Goal: Information Seeking & Learning: Learn about a topic

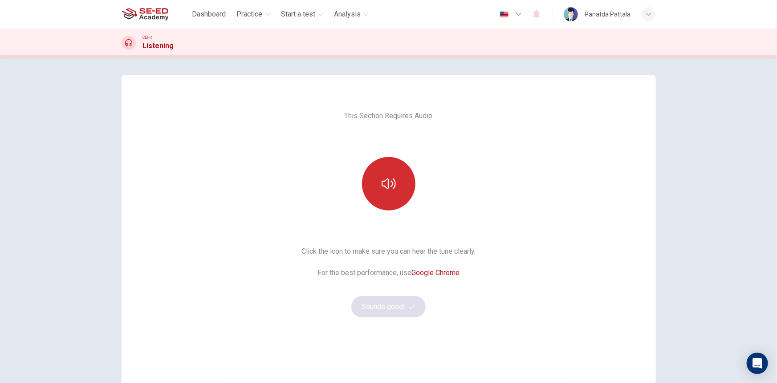
click at [392, 191] on button "button" at bounding box center [388, 183] width 53 height 53
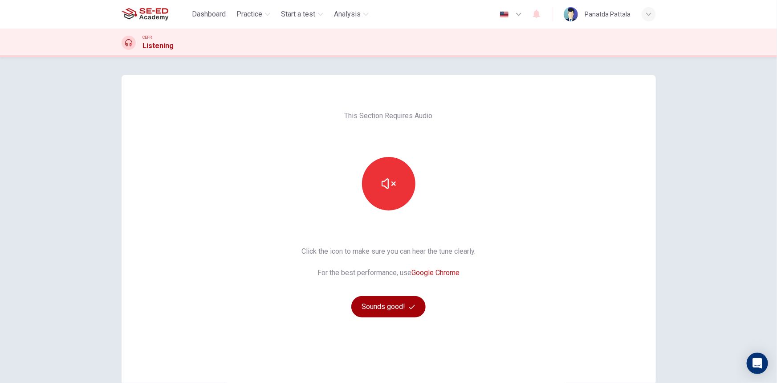
click at [385, 306] on button "Sounds good!" at bounding box center [389, 306] width 75 height 21
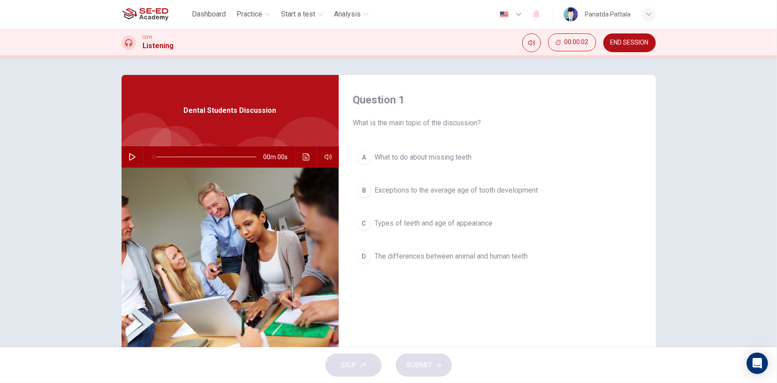
click at [130, 156] on icon "button" at bounding box center [132, 156] width 7 height 7
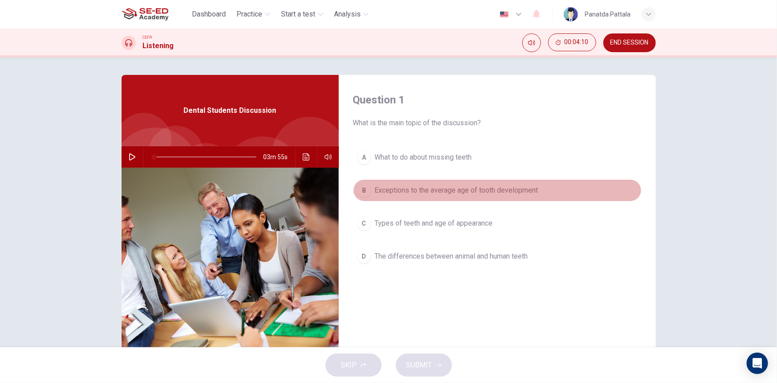
click at [493, 189] on span "Exceptions to the average age of tooth development" at bounding box center [457, 190] width 164 height 11
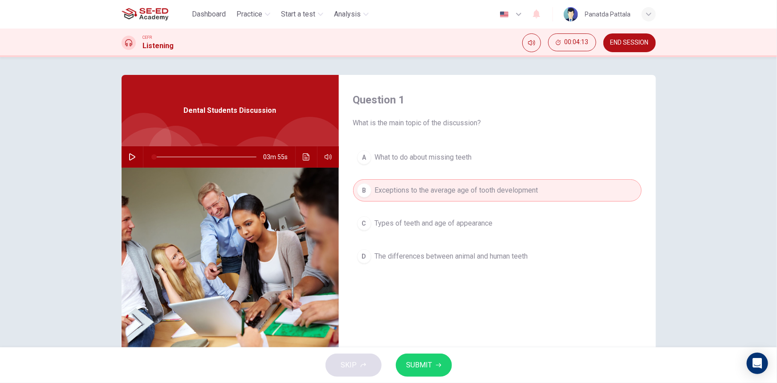
click at [501, 226] on button "C Types of teeth and age of appearance" at bounding box center [497, 223] width 289 height 22
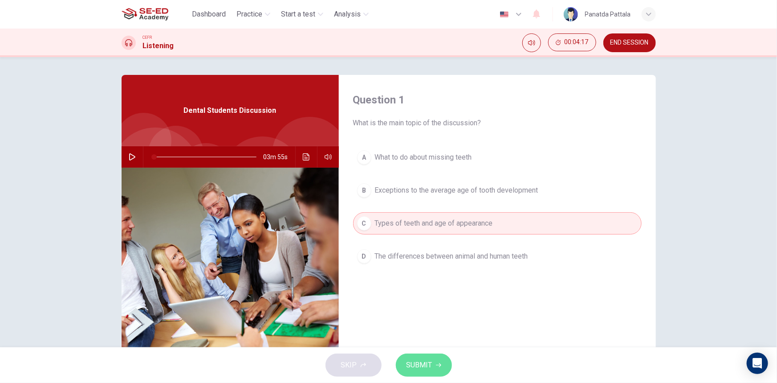
click at [422, 357] on button "SUBMIT" at bounding box center [424, 364] width 56 height 23
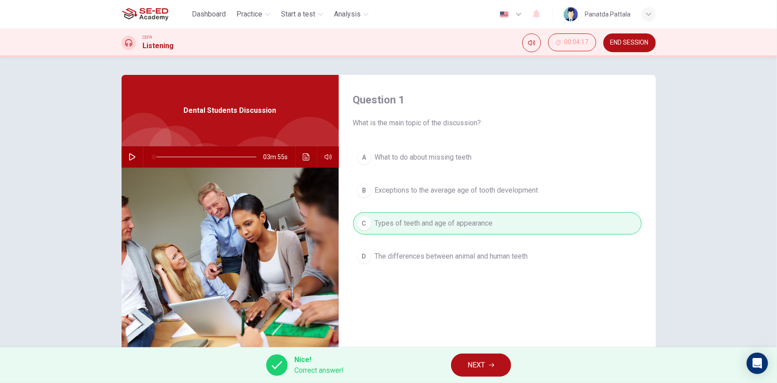
click at [482, 372] on button "NEXT" at bounding box center [481, 364] width 60 height 23
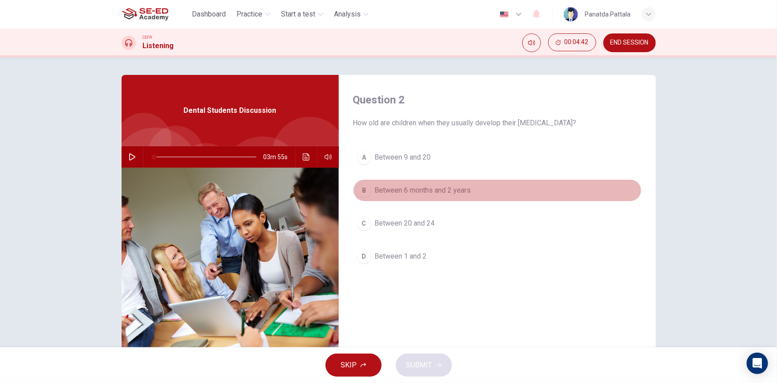
click at [437, 192] on span "Between 6 months and 2 years" at bounding box center [423, 190] width 96 height 11
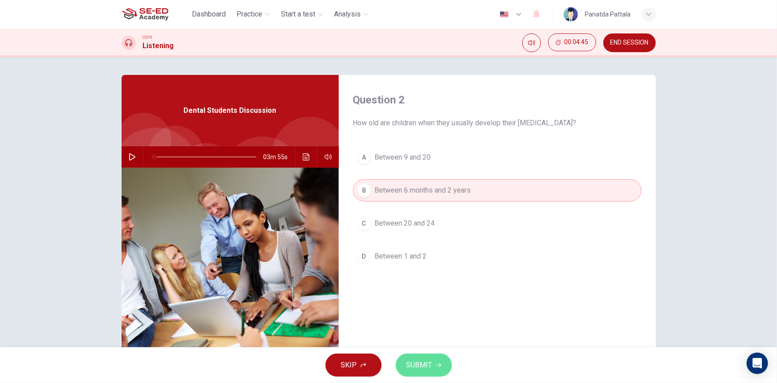
click at [422, 366] on span "SUBMIT" at bounding box center [420, 365] width 26 height 12
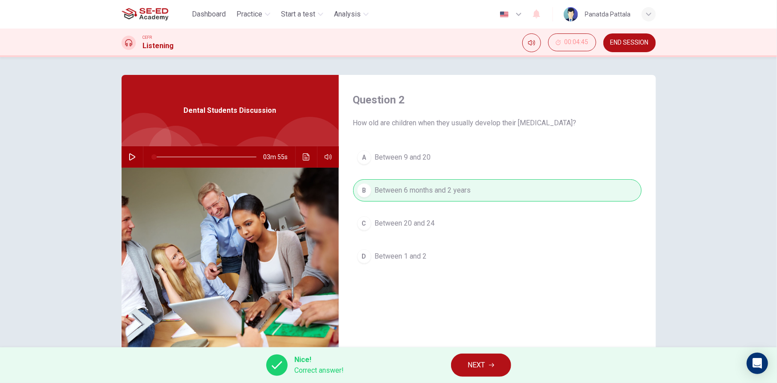
click at [483, 362] on span "NEXT" at bounding box center [476, 365] width 17 height 12
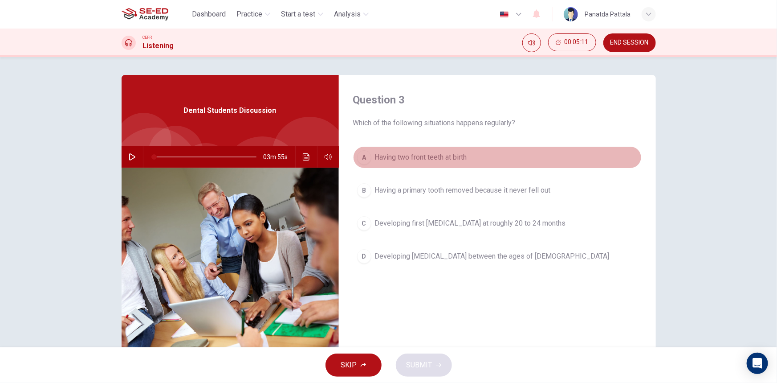
click at [460, 154] on span "Having two front teeth at birth" at bounding box center [421, 157] width 92 height 11
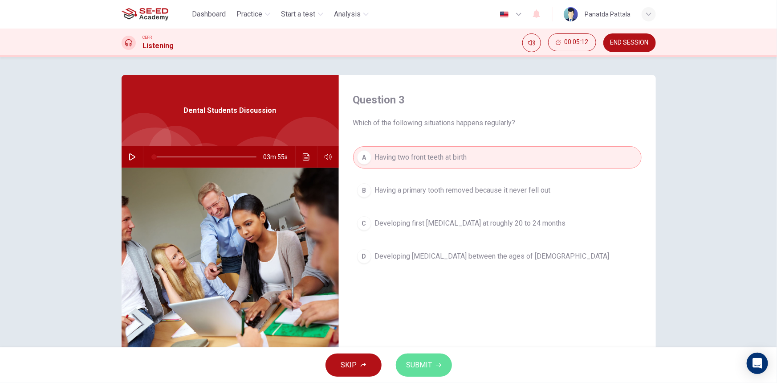
click at [440, 366] on icon "button" at bounding box center [438, 364] width 5 height 5
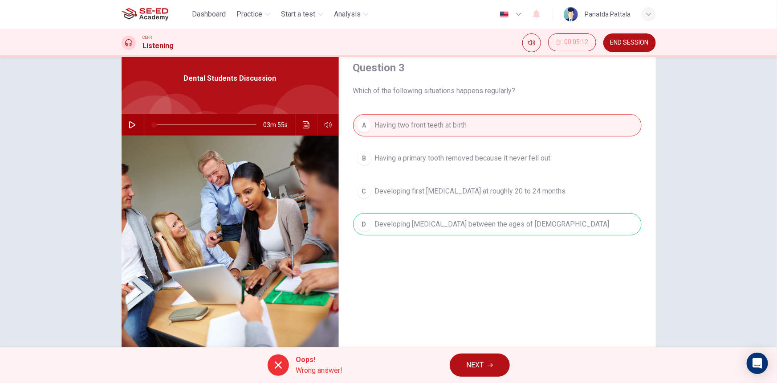
scroll to position [14, 0]
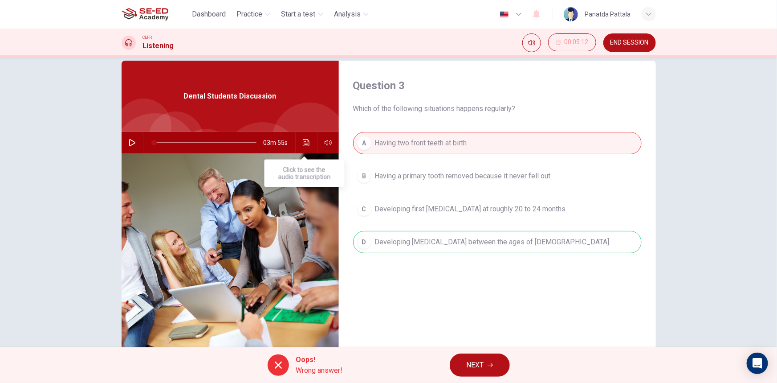
click at [303, 143] on icon "Click to see the audio transcription" at bounding box center [306, 142] width 7 height 7
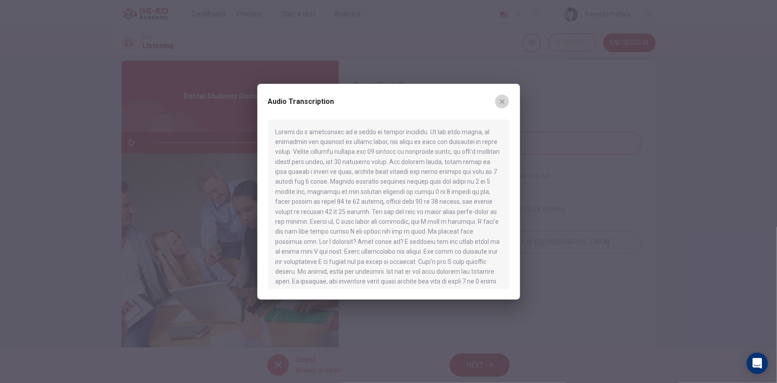
click at [503, 100] on icon "button" at bounding box center [502, 101] width 5 height 5
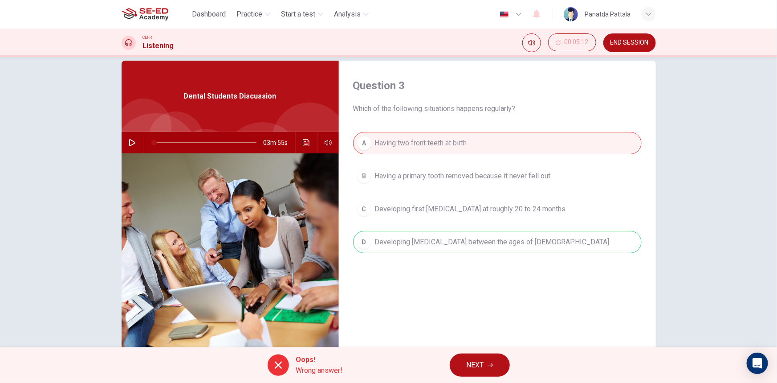
click at [129, 141] on icon "button" at bounding box center [132, 142] width 7 height 7
click at [303, 143] on icon "Click to see the audio transcription" at bounding box center [306, 142] width 7 height 7
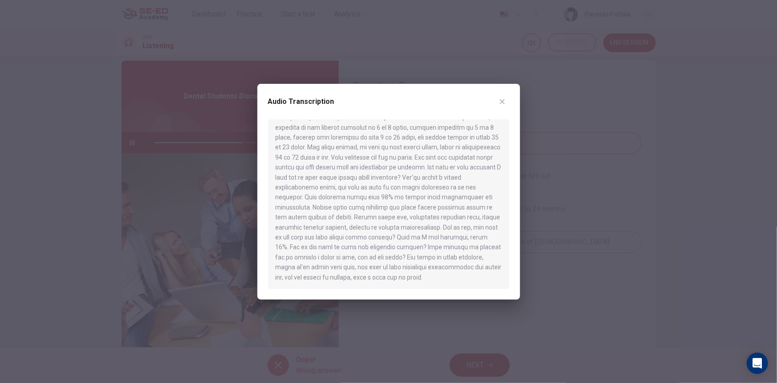
scroll to position [225, 0]
type input "0"
click at [503, 103] on icon "button" at bounding box center [502, 101] width 7 height 7
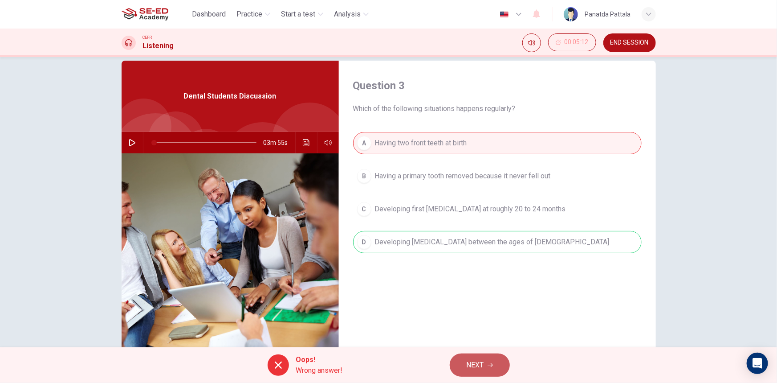
click at [468, 362] on span "NEXT" at bounding box center [475, 365] width 17 height 12
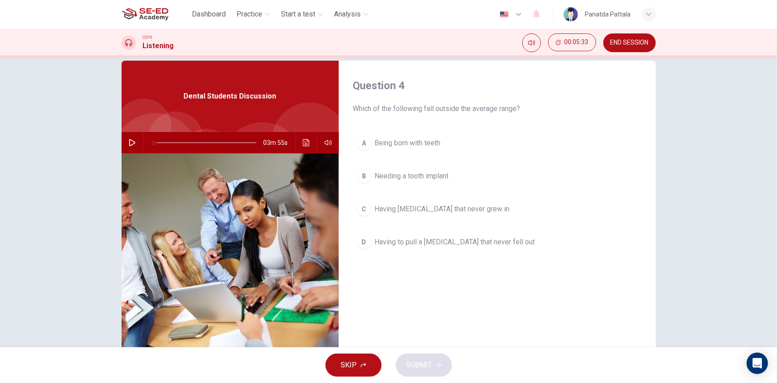
click at [439, 241] on span "Having to pull a [MEDICAL_DATA] that never fell out" at bounding box center [455, 242] width 160 height 11
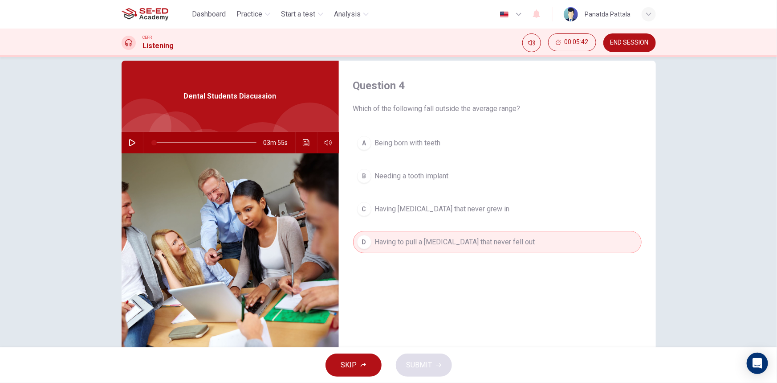
click at [448, 209] on span "Having [MEDICAL_DATA] that never grew in" at bounding box center [442, 209] width 135 height 11
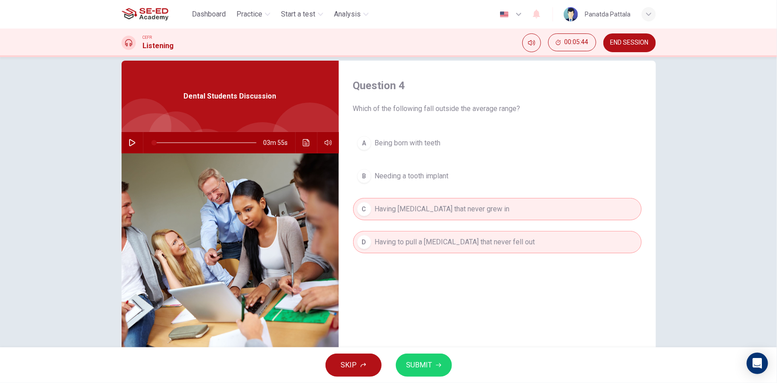
click at [426, 365] on span "SUBMIT" at bounding box center [420, 365] width 26 height 12
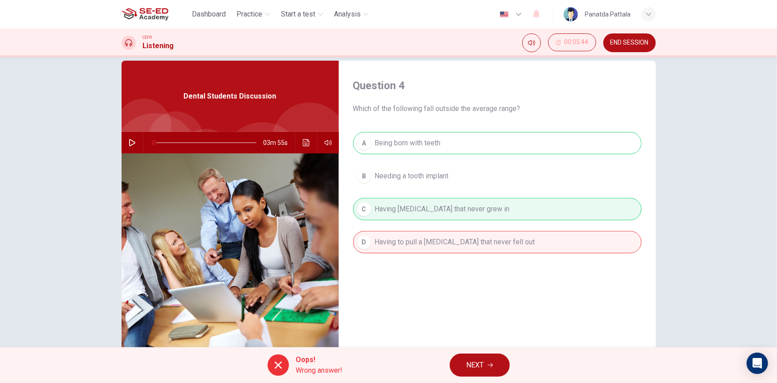
click at [472, 360] on span "NEXT" at bounding box center [475, 365] width 17 height 12
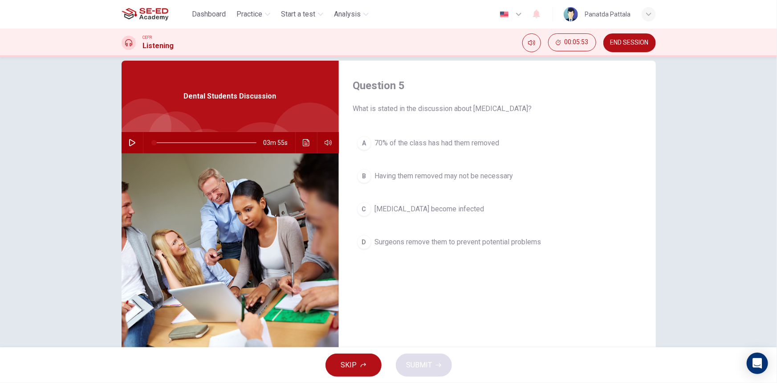
click at [464, 179] on span "Having them removed may not be necessary" at bounding box center [444, 176] width 139 height 11
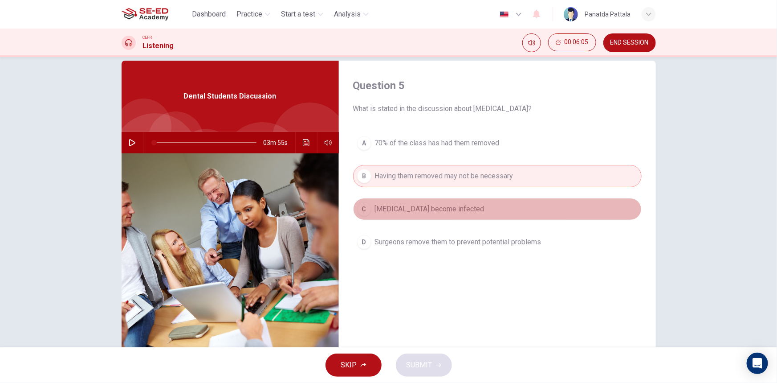
click at [485, 211] on span "[MEDICAL_DATA] become infected" at bounding box center [430, 209] width 110 height 11
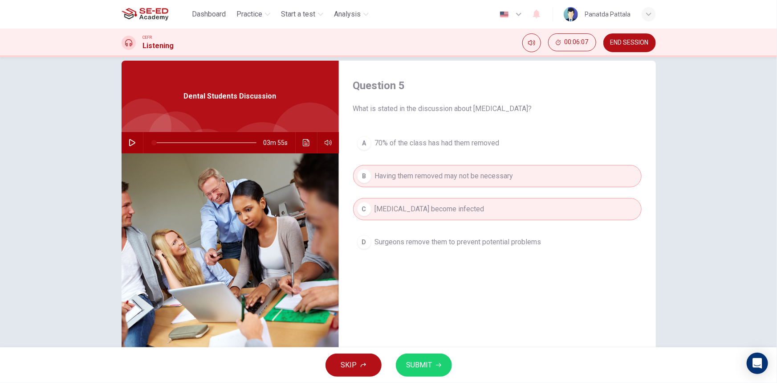
click at [422, 361] on span "SUBMIT" at bounding box center [420, 365] width 26 height 12
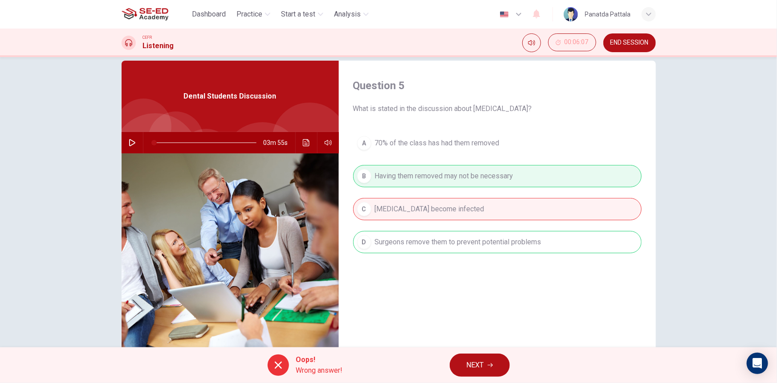
click at [476, 367] on span "NEXT" at bounding box center [475, 365] width 17 height 12
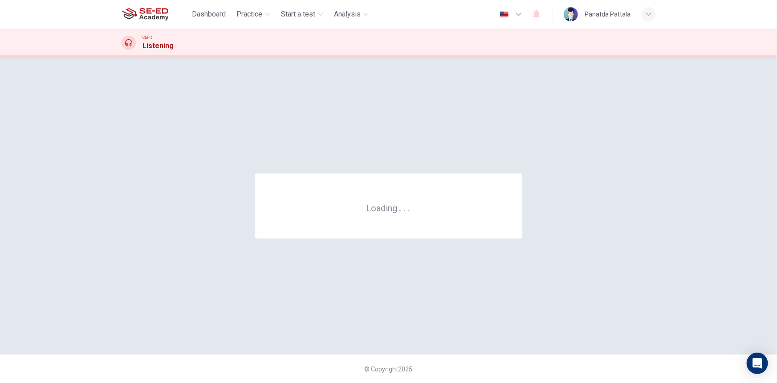
scroll to position [0, 0]
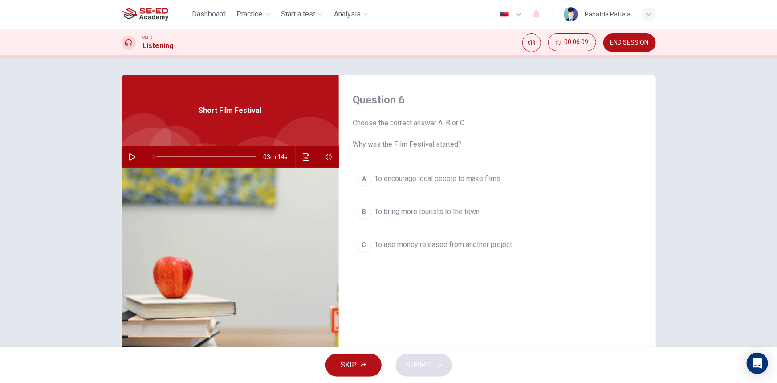
click at [130, 156] on icon "button" at bounding box center [132, 156] width 7 height 7
click at [466, 180] on span "To encourage local people to make films." at bounding box center [438, 178] width 127 height 11
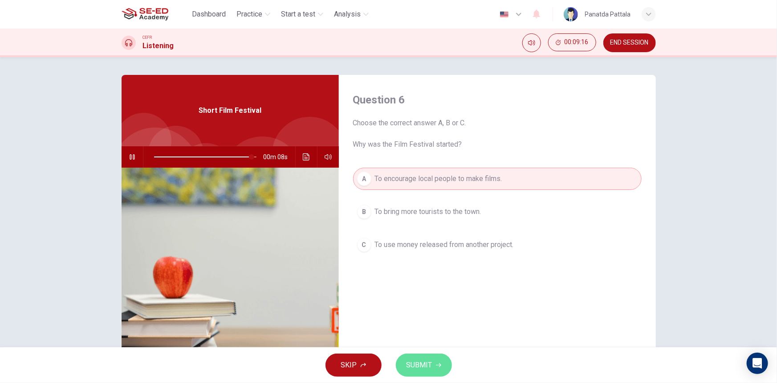
click at [431, 356] on button "SUBMIT" at bounding box center [424, 364] width 56 height 23
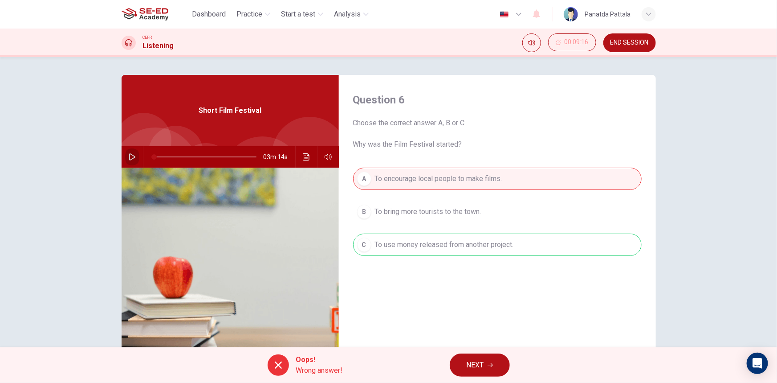
click at [131, 158] on icon "button" at bounding box center [132, 156] width 6 height 7
click at [305, 155] on icon "Click to see the audio transcription" at bounding box center [306, 156] width 7 height 7
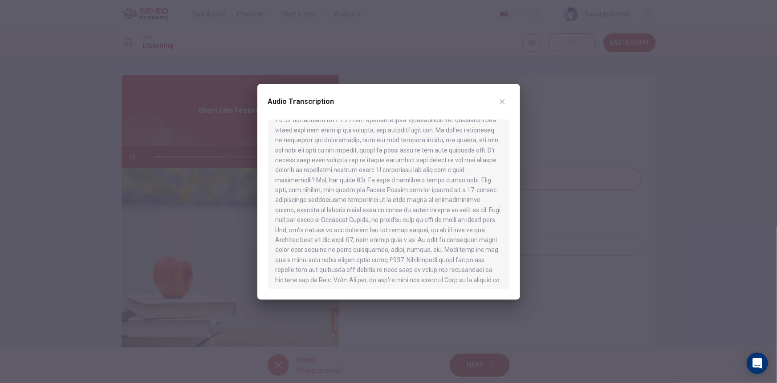
scroll to position [162, 0]
type input "0"
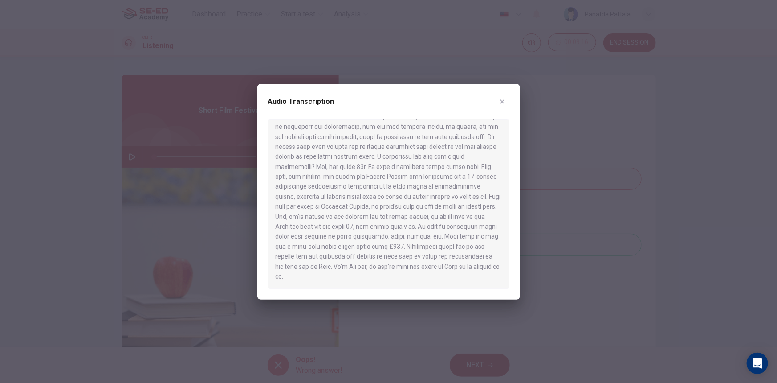
click at [502, 102] on icon "button" at bounding box center [502, 101] width 5 height 5
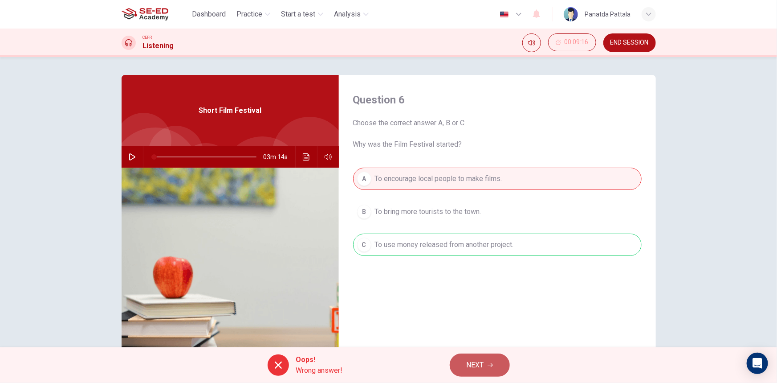
click at [475, 364] on span "NEXT" at bounding box center [475, 365] width 17 height 12
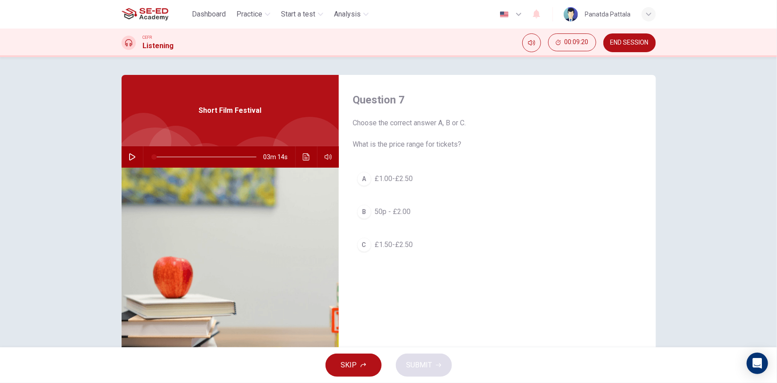
click at [394, 176] on span "£1.00-£2.50" at bounding box center [394, 178] width 38 height 11
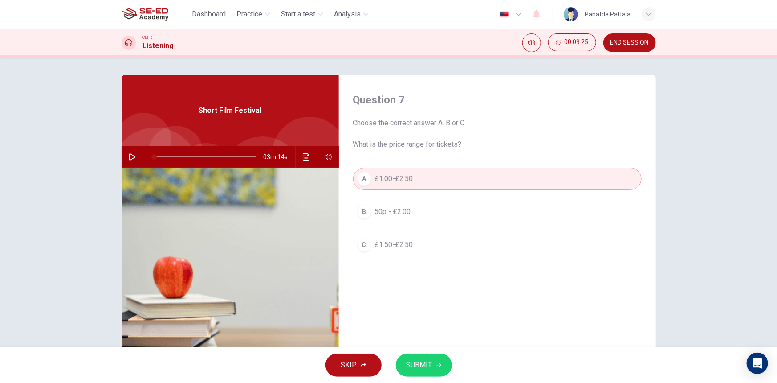
click at [432, 358] on button "SUBMIT" at bounding box center [424, 364] width 56 height 23
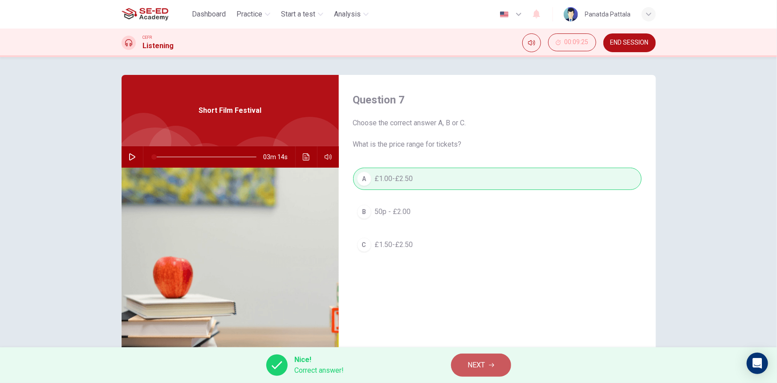
click at [480, 369] on span "NEXT" at bounding box center [476, 365] width 17 height 12
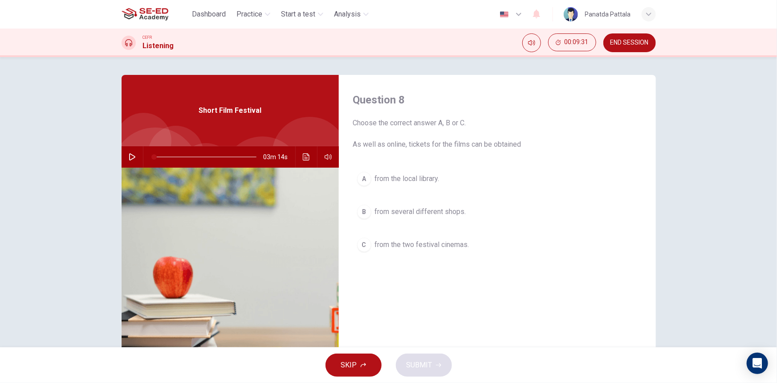
click at [423, 178] on span "from the local library." at bounding box center [407, 178] width 65 height 11
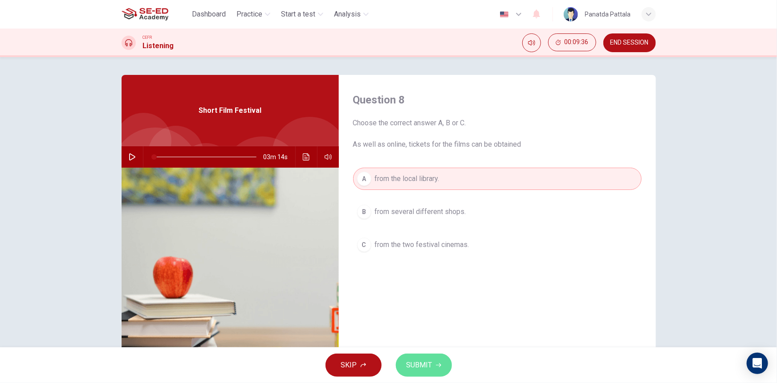
click at [421, 364] on span "SUBMIT" at bounding box center [420, 365] width 26 height 12
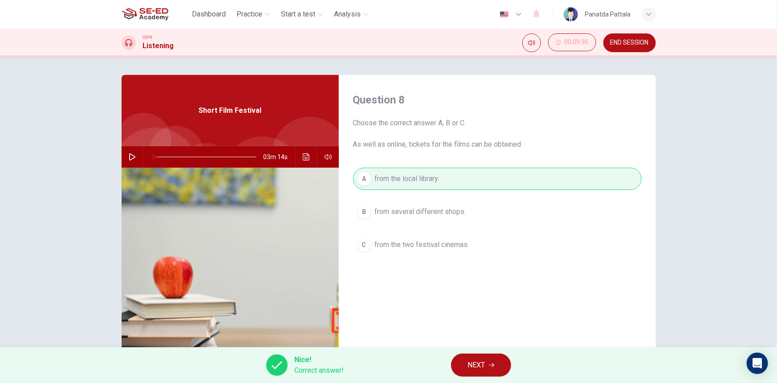
click at [478, 368] on span "NEXT" at bounding box center [476, 365] width 17 height 12
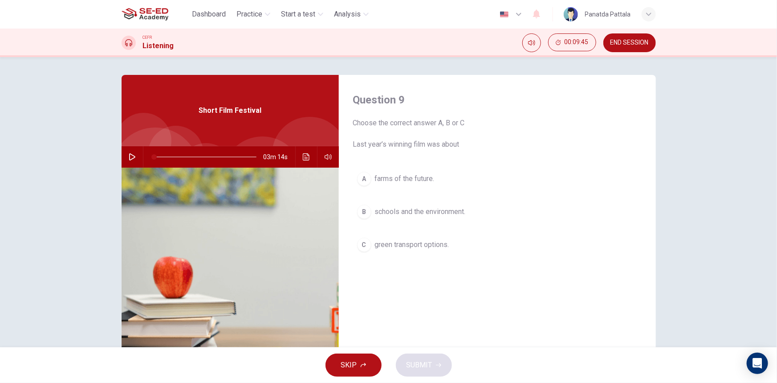
click at [412, 243] on span "green transport options." at bounding box center [412, 244] width 74 height 11
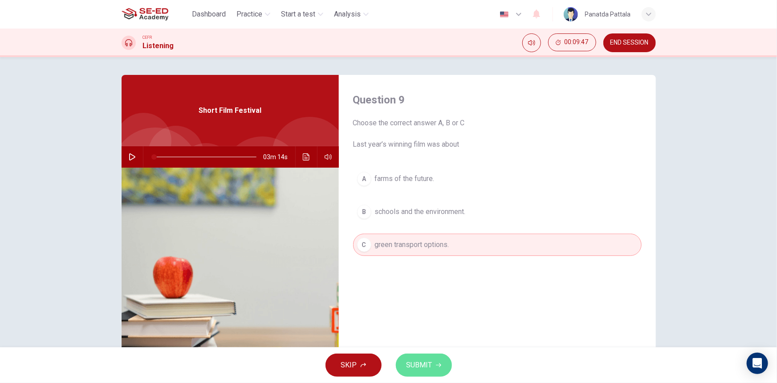
click at [425, 365] on span "SUBMIT" at bounding box center [420, 365] width 26 height 12
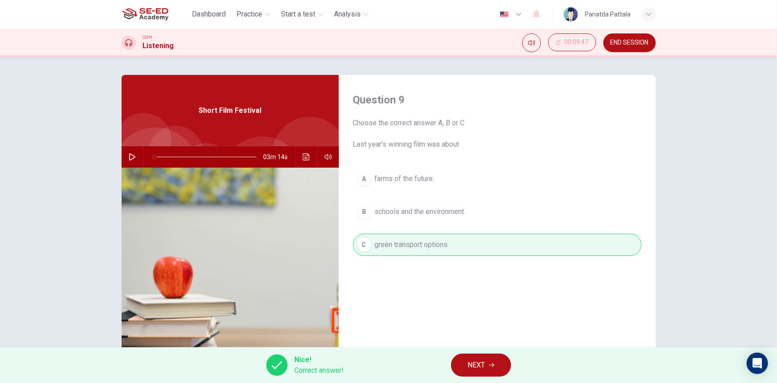
click at [467, 352] on div "Nice! Correct answer! NEXT" at bounding box center [388, 365] width 777 height 36
click at [468, 362] on span "NEXT" at bounding box center [476, 365] width 17 height 12
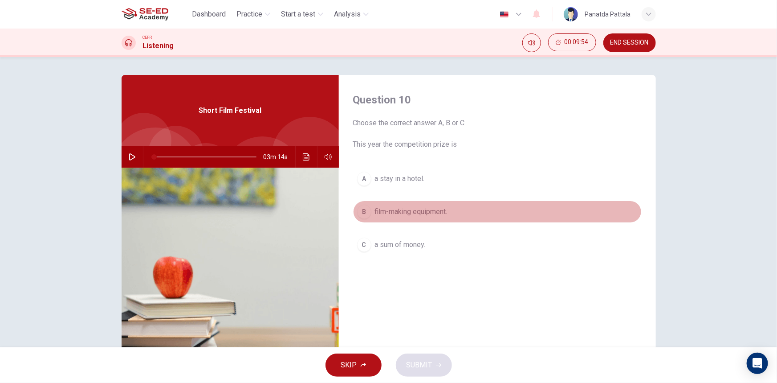
click at [438, 213] on span "film-making equipment." at bounding box center [411, 211] width 73 height 11
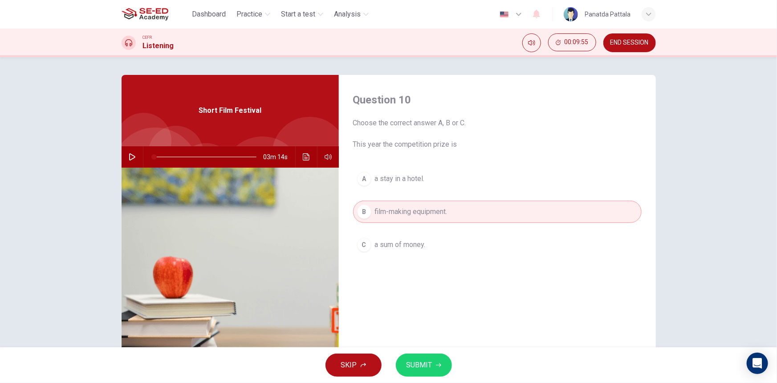
click at [420, 372] on button "SUBMIT" at bounding box center [424, 364] width 56 height 23
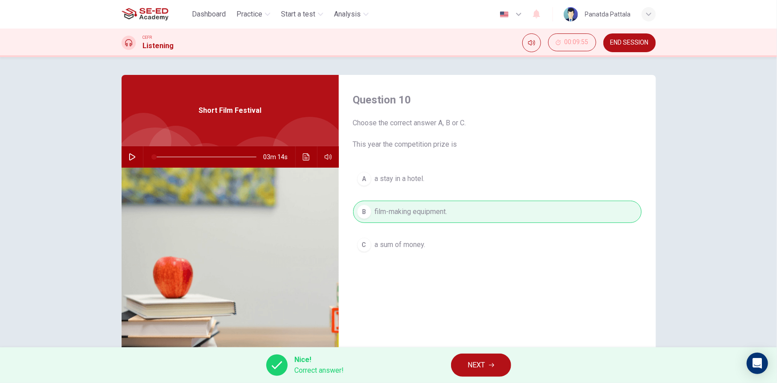
click at [472, 365] on span "NEXT" at bounding box center [476, 365] width 17 height 12
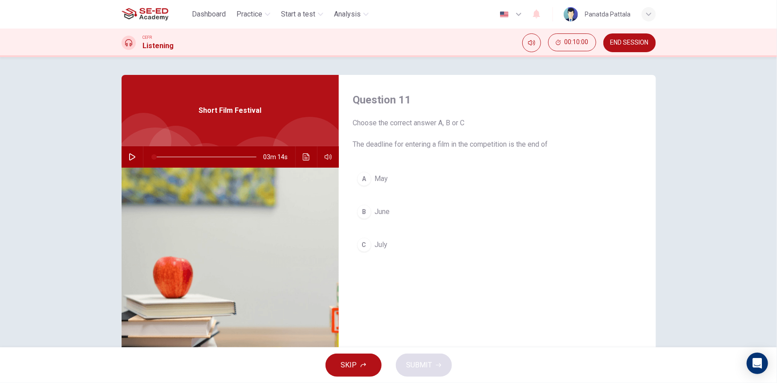
click at [400, 214] on button "B June" at bounding box center [497, 211] width 289 height 22
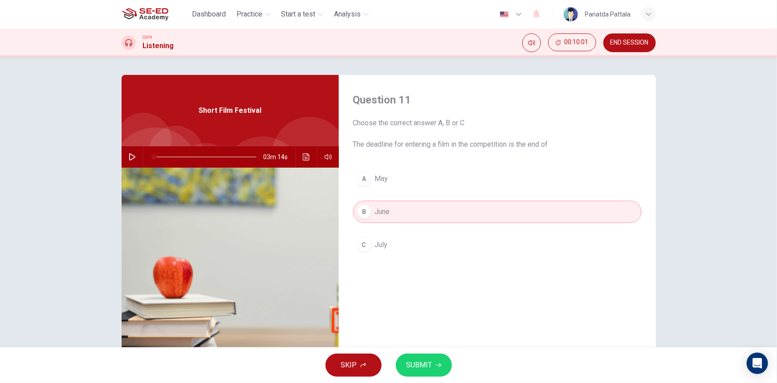
click at [414, 253] on button "C July" at bounding box center [497, 244] width 289 height 22
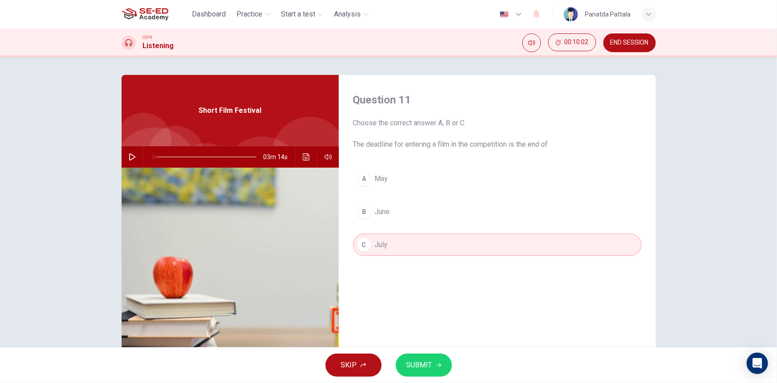
click at [419, 373] on button "SUBMIT" at bounding box center [424, 364] width 56 height 23
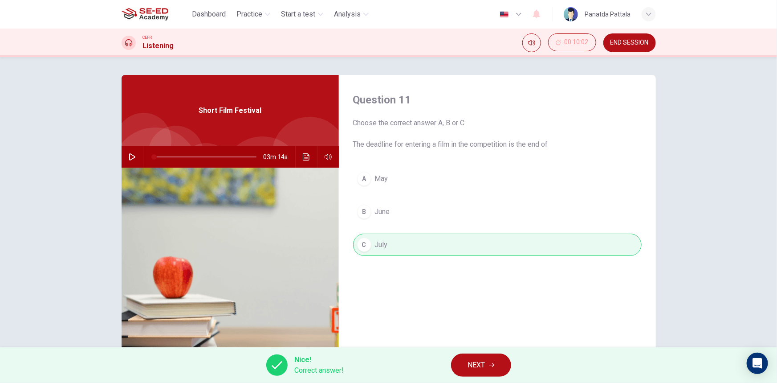
click at [480, 362] on span "NEXT" at bounding box center [476, 365] width 17 height 12
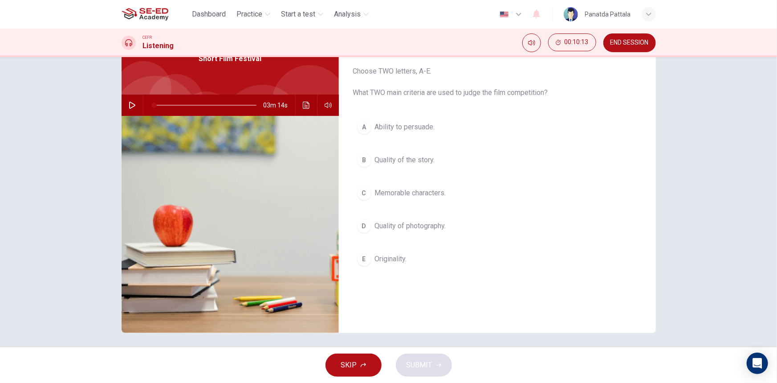
scroll to position [55, 0]
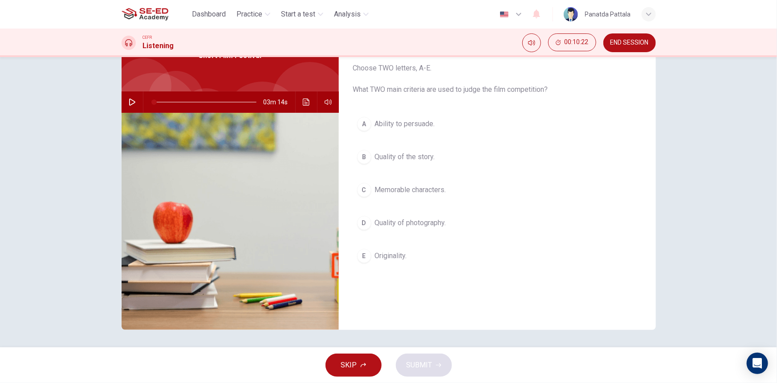
click at [428, 227] on button "D Quality of photography." at bounding box center [497, 223] width 289 height 22
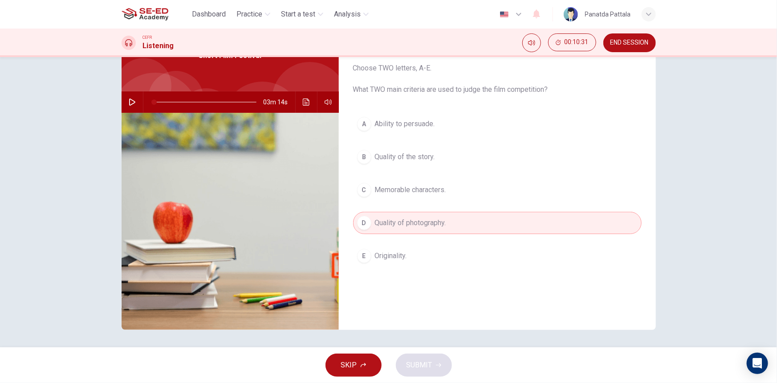
click at [465, 122] on button "A Ability to persuade." at bounding box center [497, 124] width 289 height 22
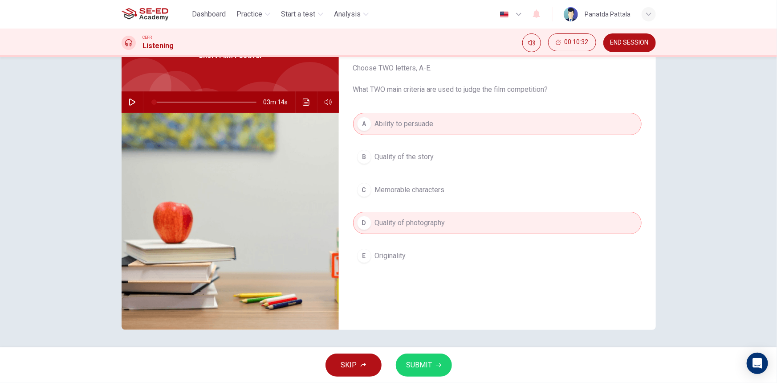
click at [425, 367] on span "SUBMIT" at bounding box center [420, 365] width 26 height 12
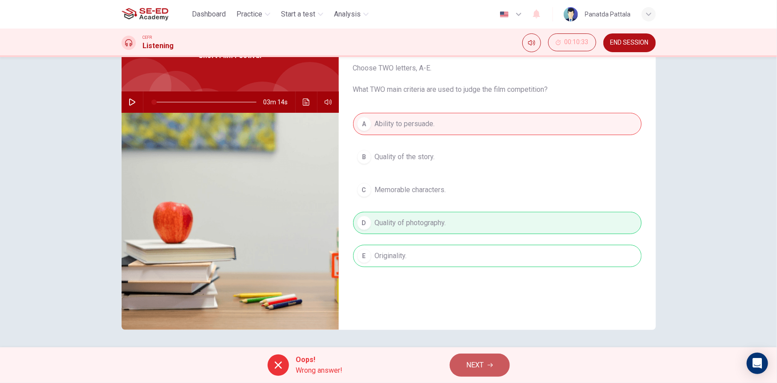
click at [479, 364] on span "NEXT" at bounding box center [475, 365] width 17 height 12
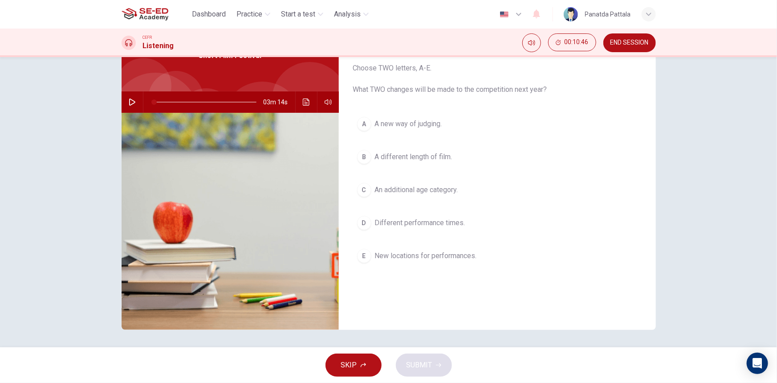
click at [482, 260] on button "E New locations for performances." at bounding box center [497, 256] width 289 height 22
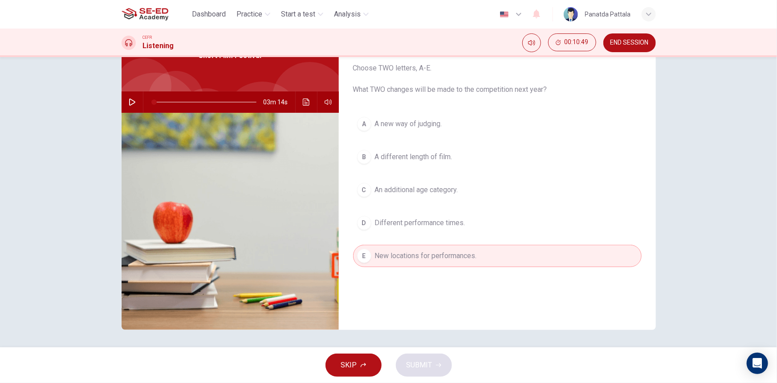
click at [471, 204] on div "A A new way of judging. B A different length of film. C An additional age categ…" at bounding box center [497, 199] width 289 height 172
click at [478, 190] on button "C An additional age category." at bounding box center [497, 190] width 289 height 22
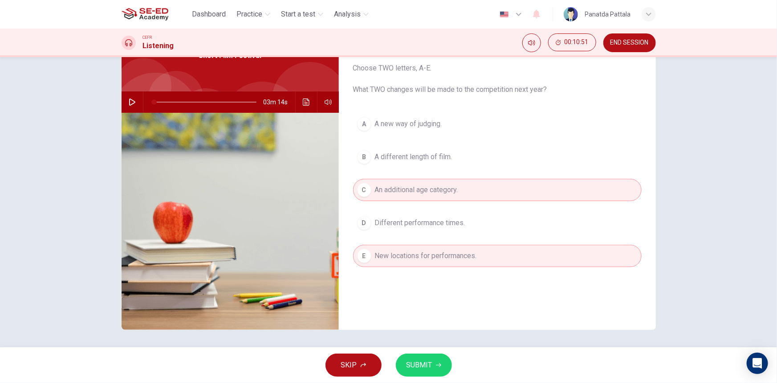
click at [411, 364] on span "SUBMIT" at bounding box center [420, 365] width 26 height 12
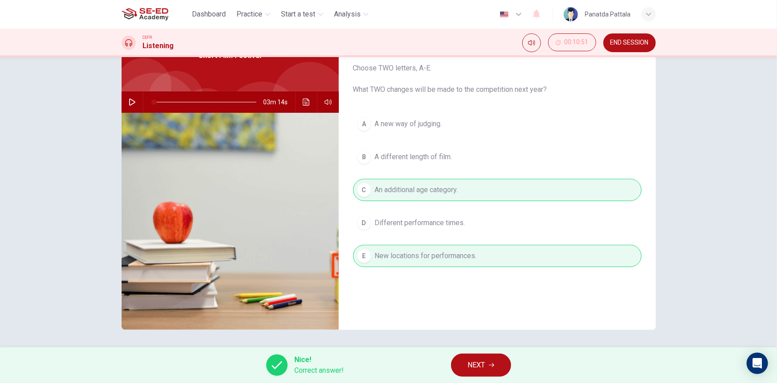
click at [480, 363] on span "NEXT" at bounding box center [476, 365] width 17 height 12
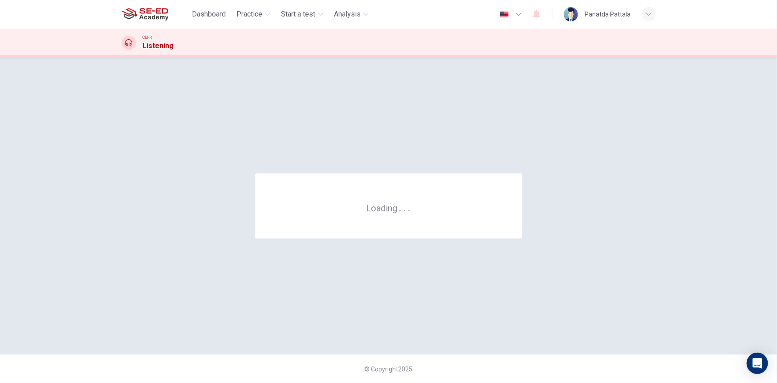
scroll to position [0, 0]
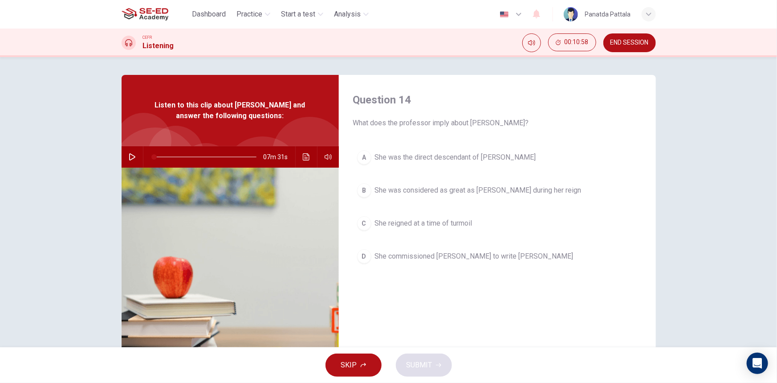
click at [129, 156] on icon "button" at bounding box center [132, 156] width 7 height 7
type input "0"
click at [614, 39] on span "END SESSION" at bounding box center [630, 42] width 38 height 7
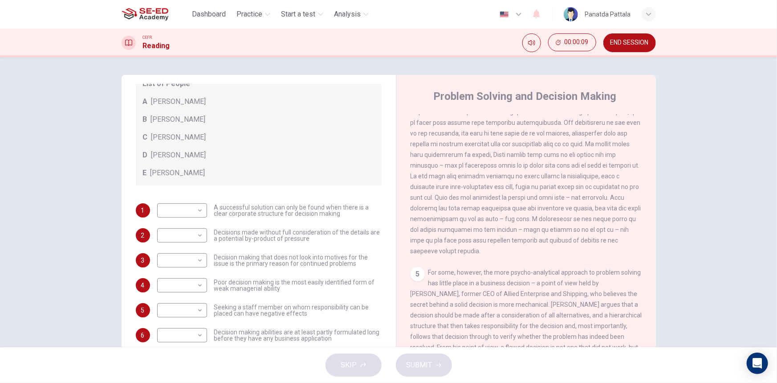
scroll to position [647, 0]
click at [636, 48] on button "END SESSION" at bounding box center [630, 42] width 53 height 19
